Goal: Information Seeking & Learning: Learn about a topic

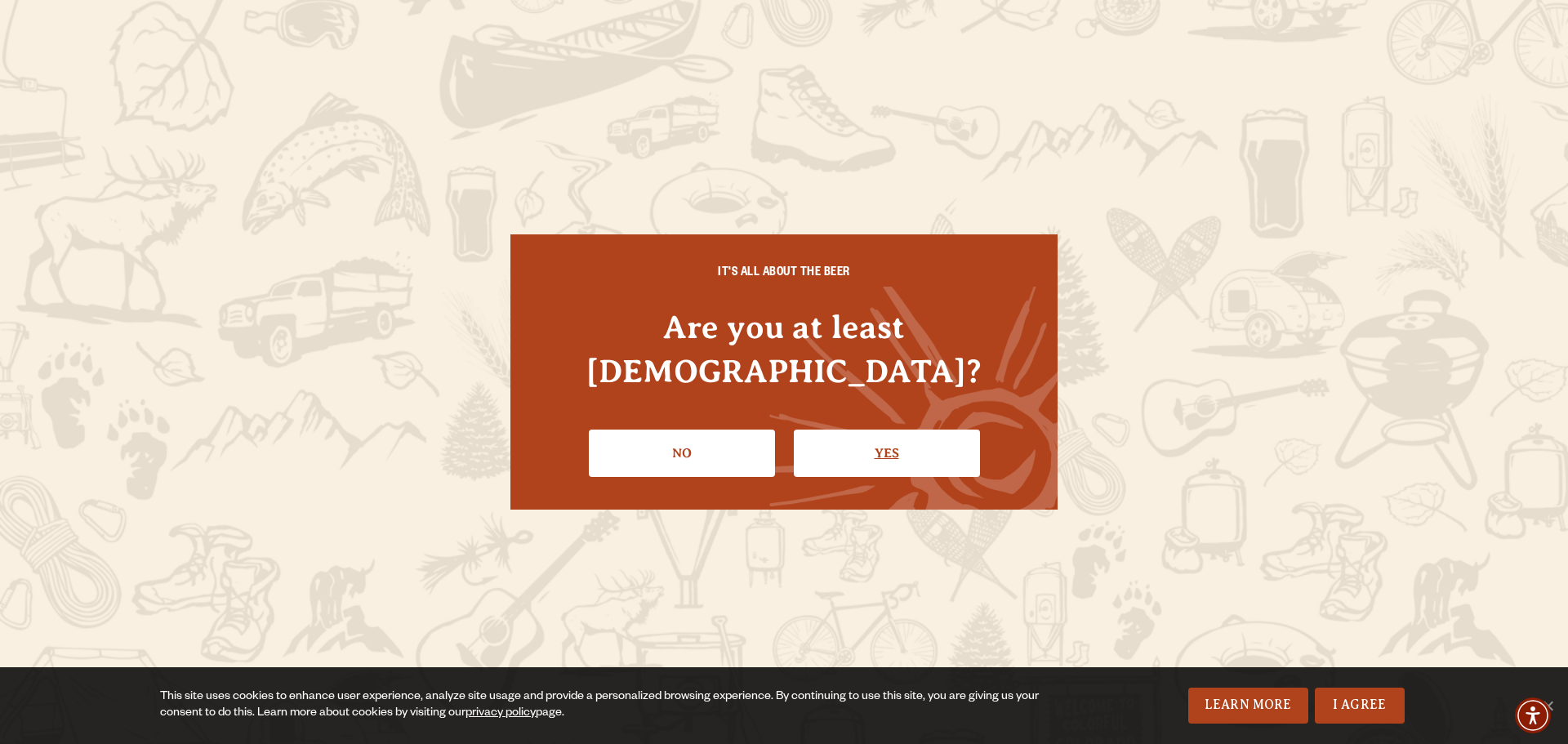
click at [923, 436] on link "Yes" at bounding box center [886, 454] width 186 height 47
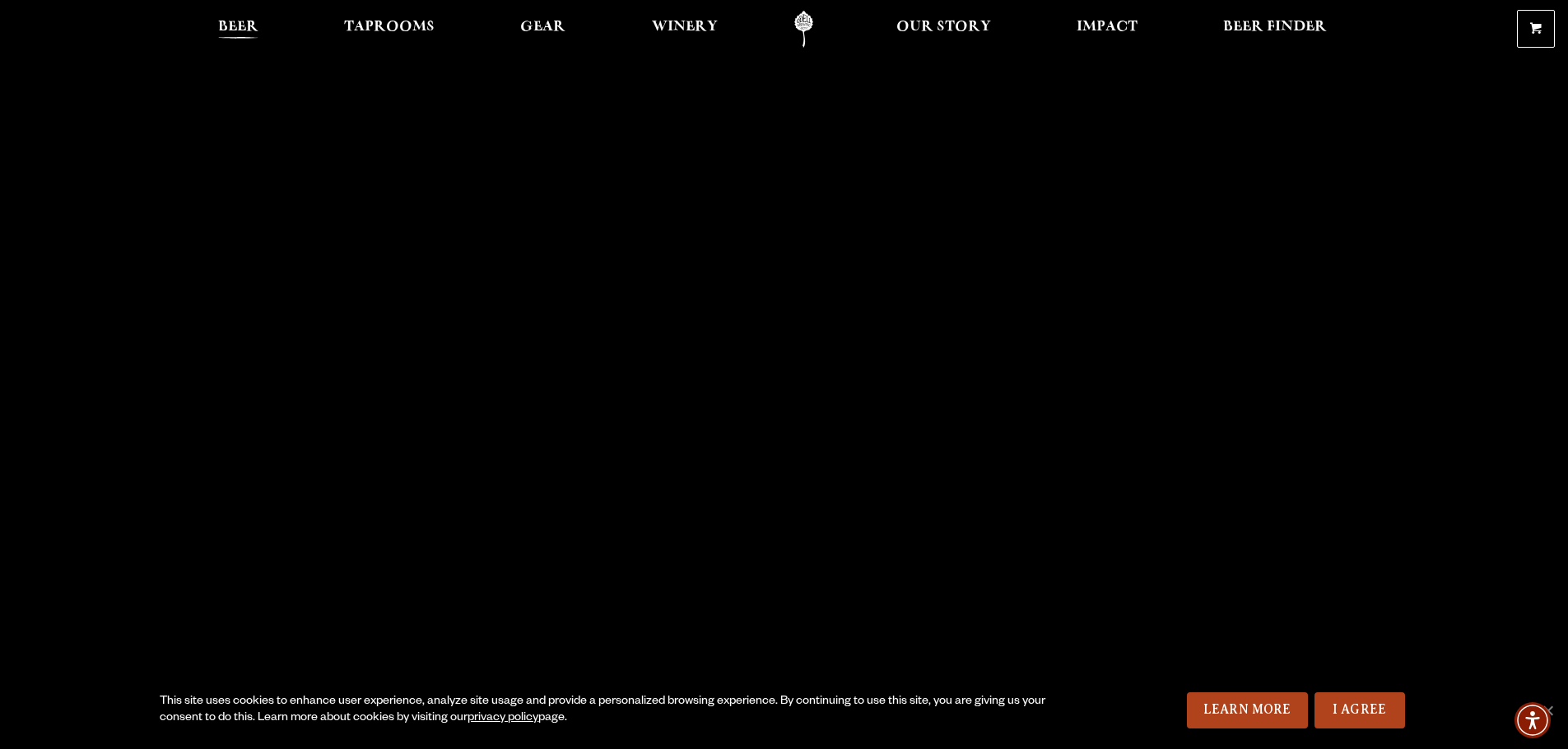
click at [256, 28] on span "Beer" at bounding box center [238, 27] width 40 height 13
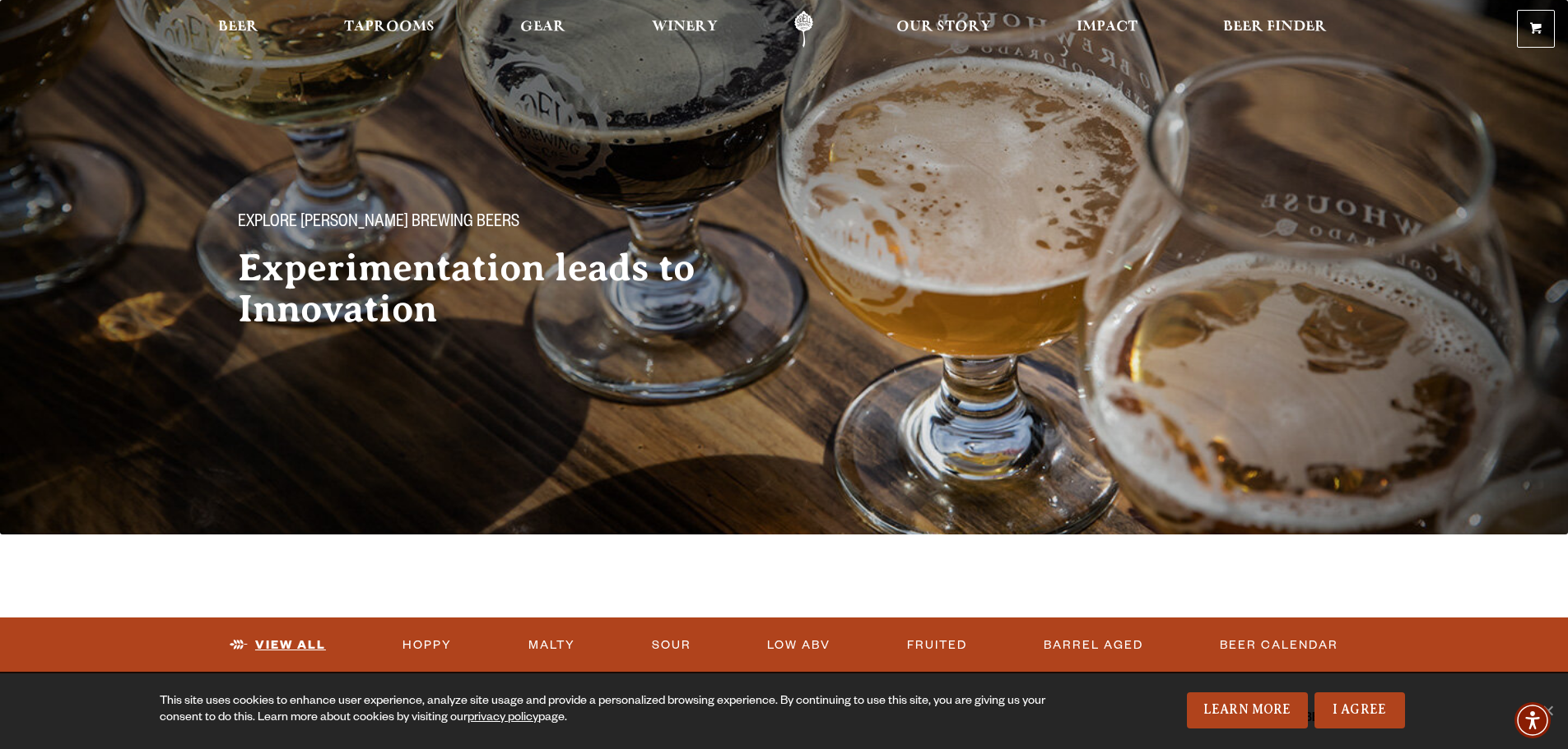
click at [293, 639] on link "View All" at bounding box center [278, 645] width 110 height 37
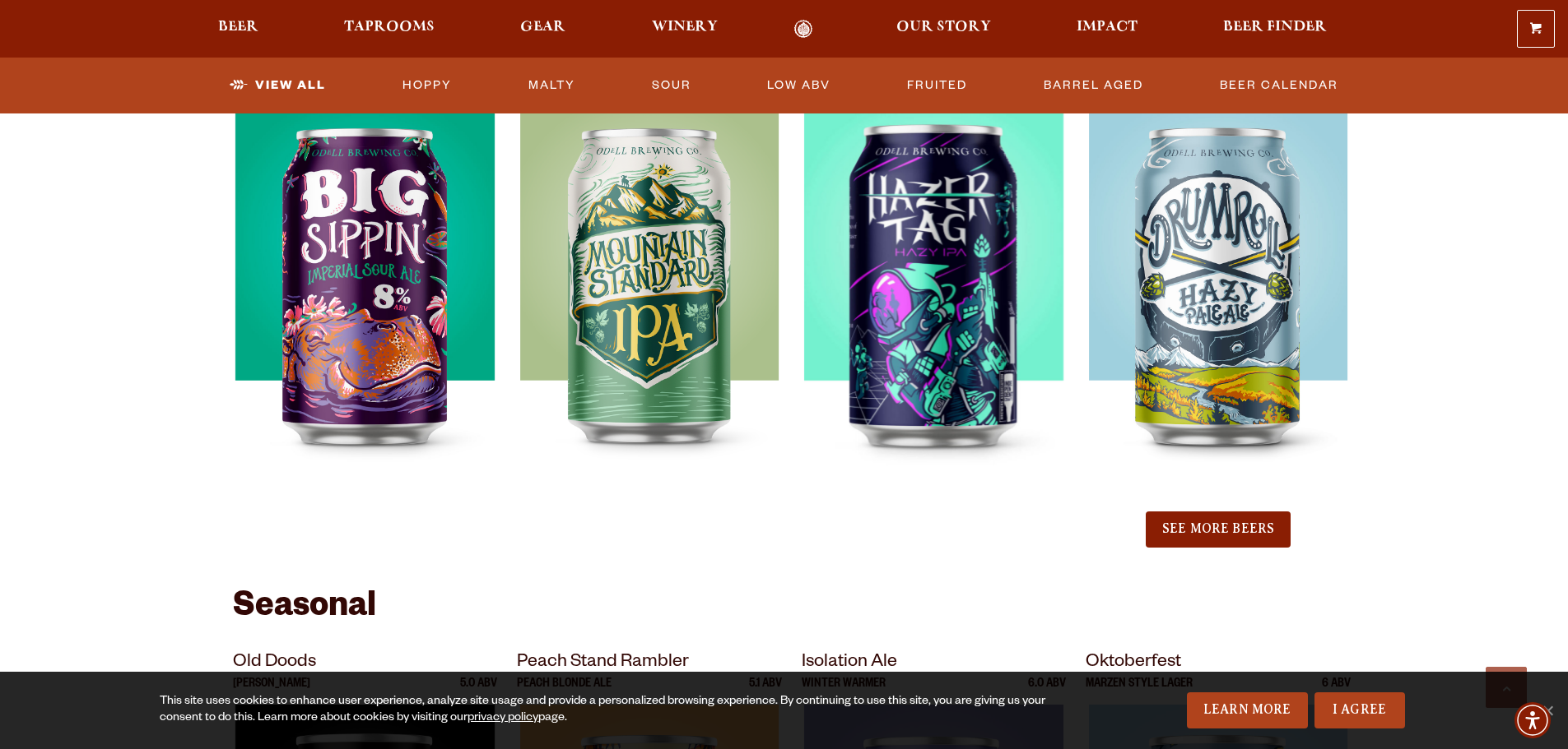
scroll to position [1727, 0]
